Goal: Transaction & Acquisition: Register for event/course

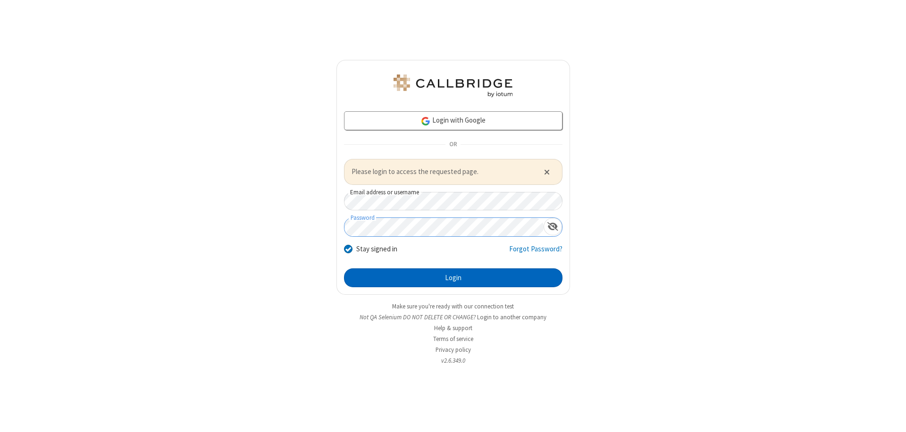
click at [453, 278] on button "Login" at bounding box center [453, 278] width 219 height 19
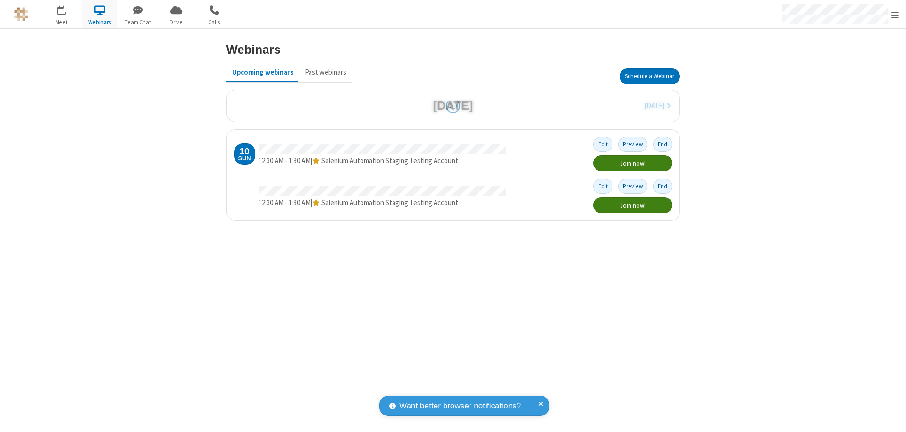
click at [649, 76] on button "Schedule a Webinar" at bounding box center [650, 76] width 60 height 16
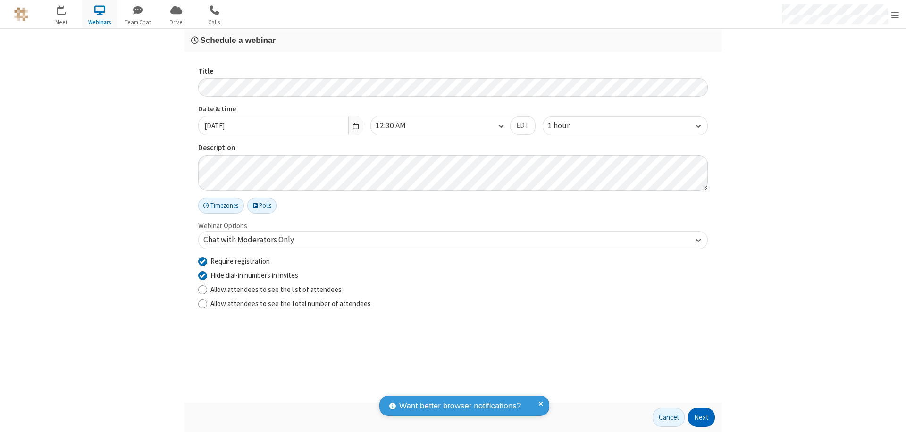
click at [702, 418] on button "Next" at bounding box center [701, 417] width 27 height 19
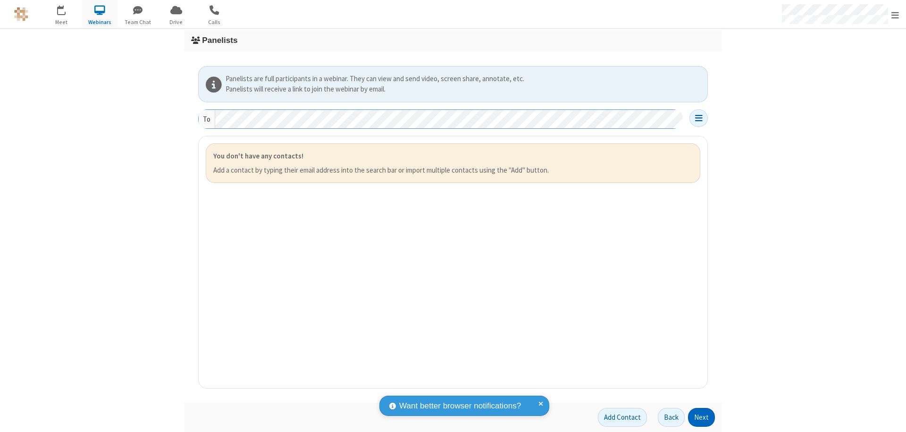
click at [702, 418] on button "Next" at bounding box center [701, 417] width 27 height 19
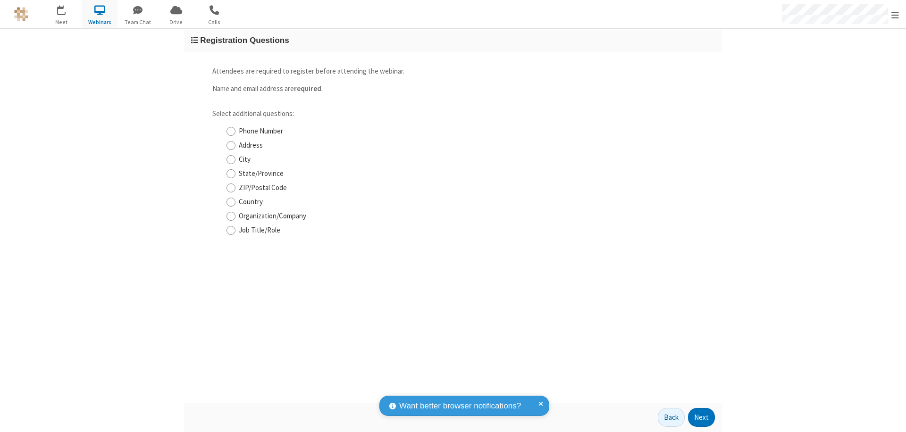
click at [231, 131] on input "Phone Number" at bounding box center [231, 131] width 9 height 10
checkbox input "true"
click at [702, 418] on button "Next" at bounding box center [701, 417] width 27 height 19
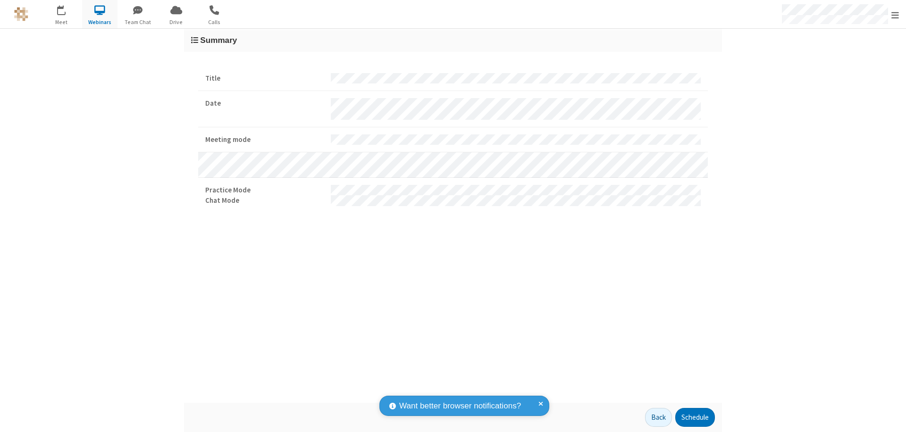
click at [695, 418] on button "Schedule" at bounding box center [695, 417] width 40 height 19
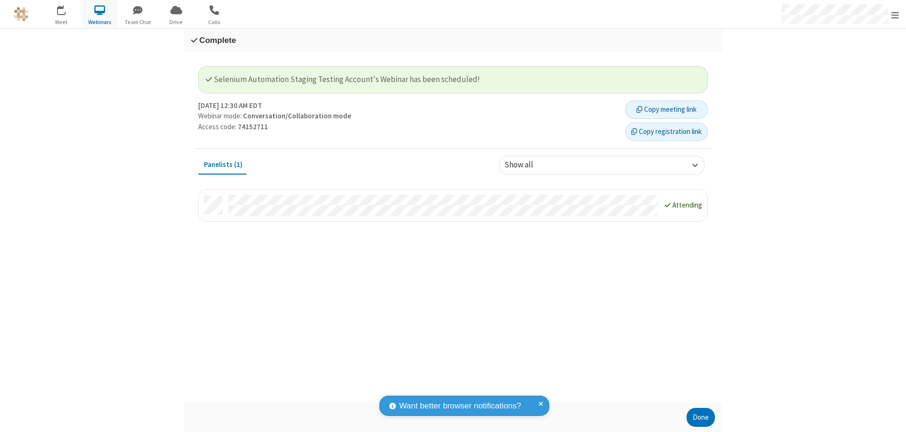
click at [666, 132] on button "Copy registration link" at bounding box center [666, 132] width 83 height 19
click at [701, 418] on button "Done" at bounding box center [701, 417] width 28 height 19
